Goal: Obtain resource: Download file/media

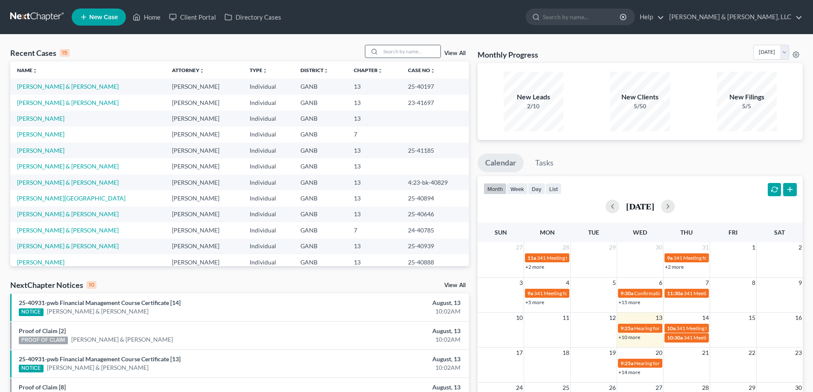
click at [384, 51] on input "search" at bounding box center [411, 51] width 60 height 12
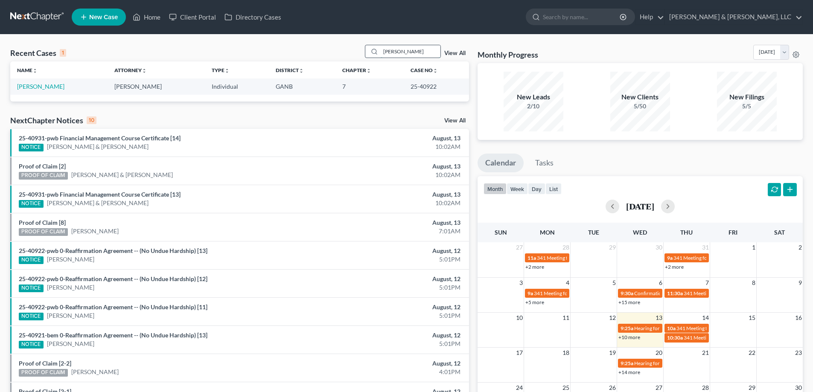
type input "[PERSON_NAME]"
click at [31, 90] on link "[PERSON_NAME]" at bounding box center [40, 86] width 47 height 7
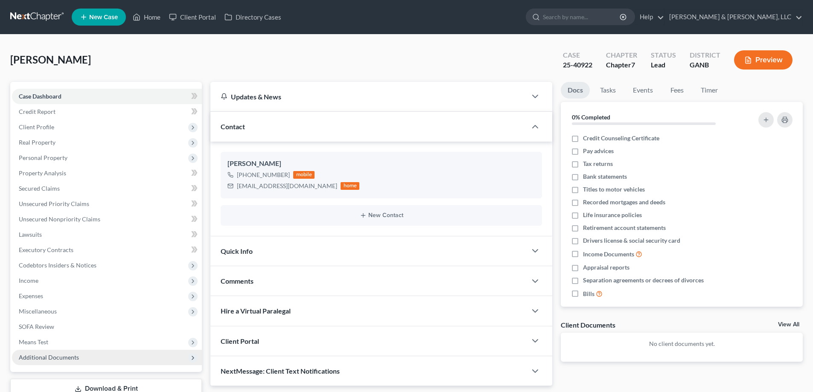
click at [192, 359] on icon at bounding box center [192, 358] width 7 height 7
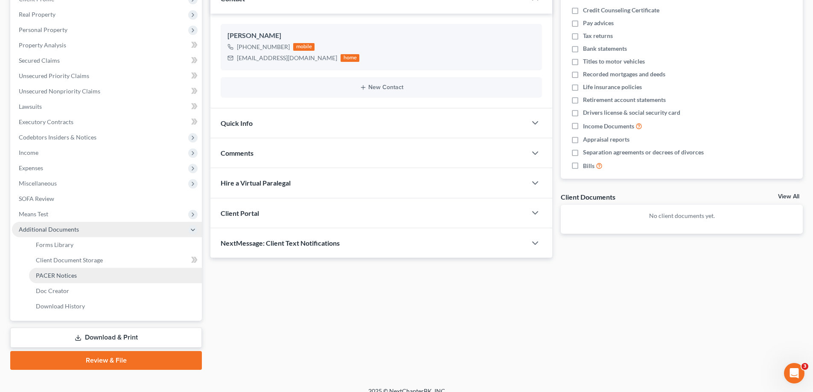
click at [55, 275] on span "PACER Notices" at bounding box center [56, 275] width 41 height 7
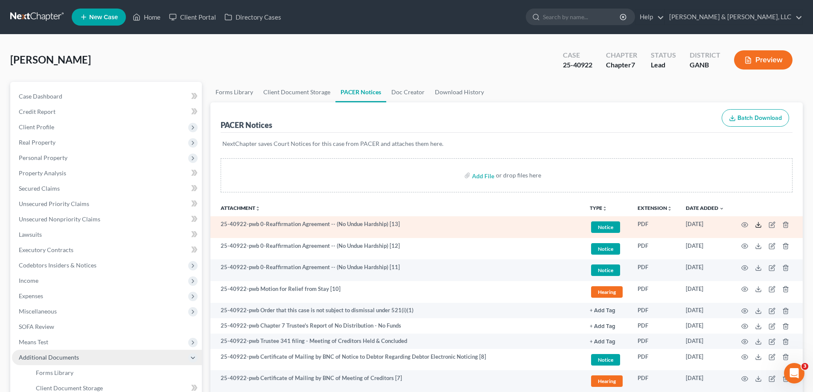
click at [757, 223] on icon at bounding box center [758, 224] width 7 height 7
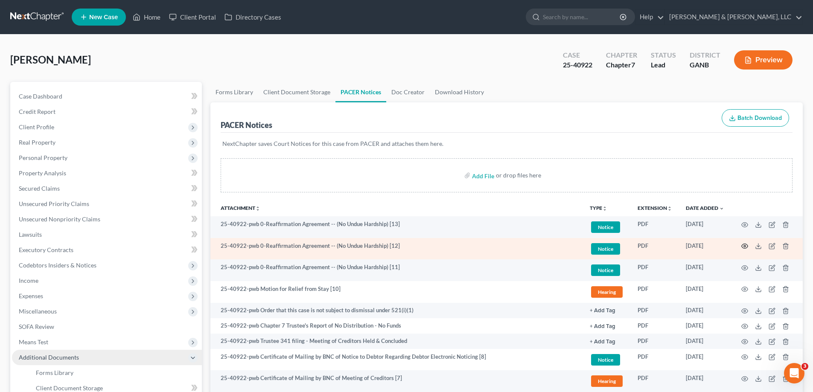
click at [743, 244] on icon "button" at bounding box center [745, 246] width 6 height 5
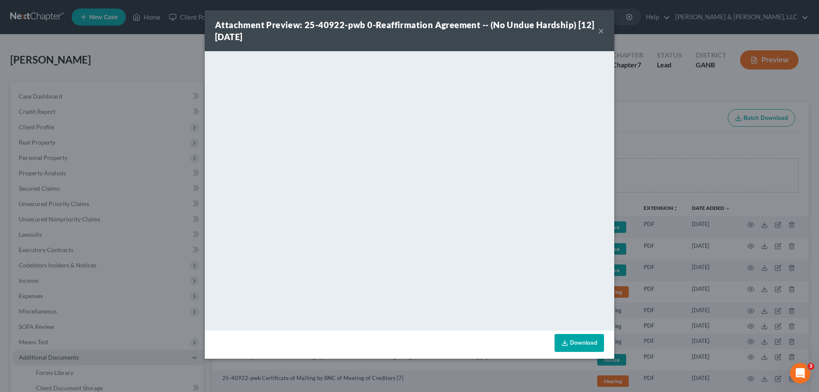
click at [576, 343] on link "Download" at bounding box center [579, 343] width 49 height 18
click at [602, 30] on button "×" at bounding box center [601, 31] width 6 height 10
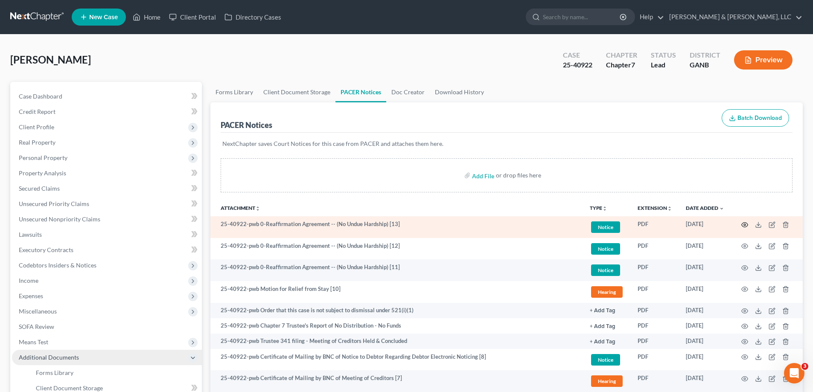
click at [744, 223] on icon "button" at bounding box center [744, 224] width 7 height 7
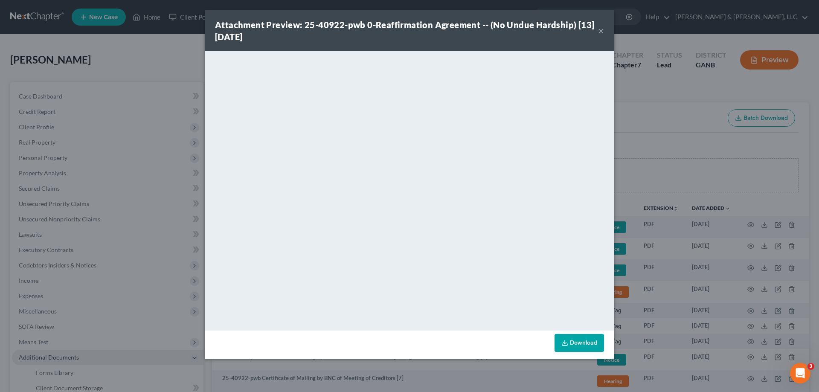
click at [600, 29] on button "×" at bounding box center [601, 31] width 6 height 10
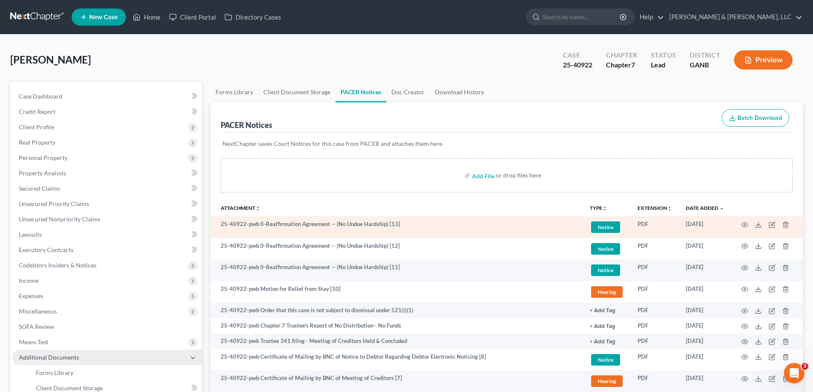
click at [598, 226] on span "Notice" at bounding box center [605, 227] width 29 height 12
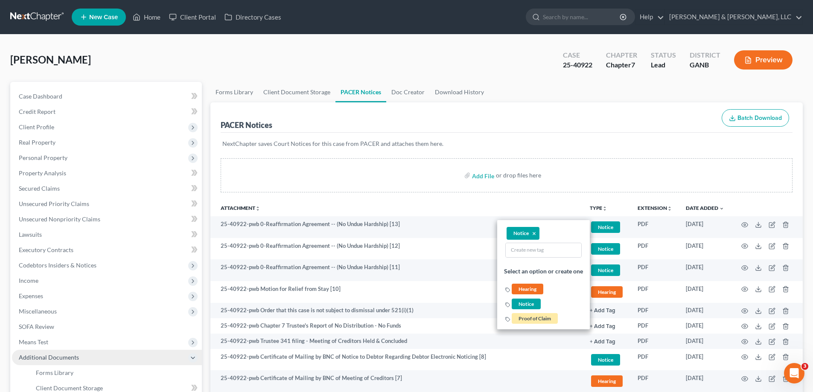
click at [447, 186] on div "Add File or drop files here" at bounding box center [507, 175] width 572 height 34
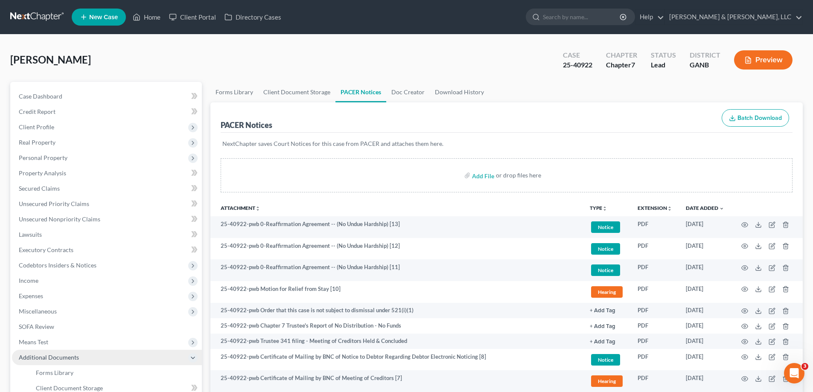
drag, startPoint x: 631, startPoint y: 162, endPoint x: 656, endPoint y: 168, distance: 25.9
click at [631, 162] on div "Add File or drop files here" at bounding box center [507, 175] width 572 height 34
click at [365, 199] on th "Attachment unfold_more expand_more expand_less" at bounding box center [396, 207] width 372 height 17
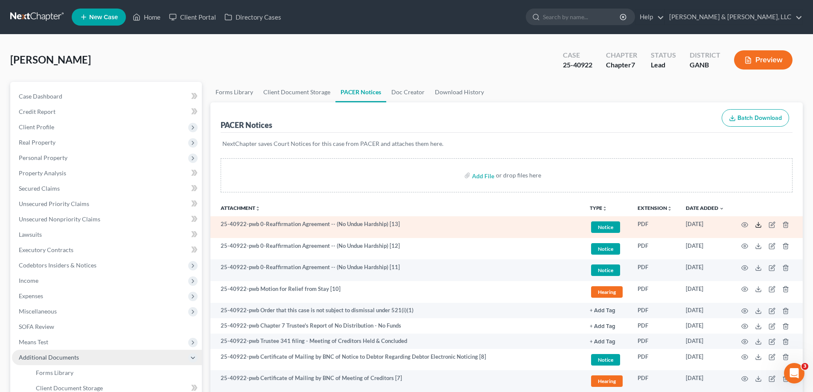
click at [756, 225] on icon at bounding box center [758, 224] width 7 height 7
